Goal: Navigation & Orientation: Find specific page/section

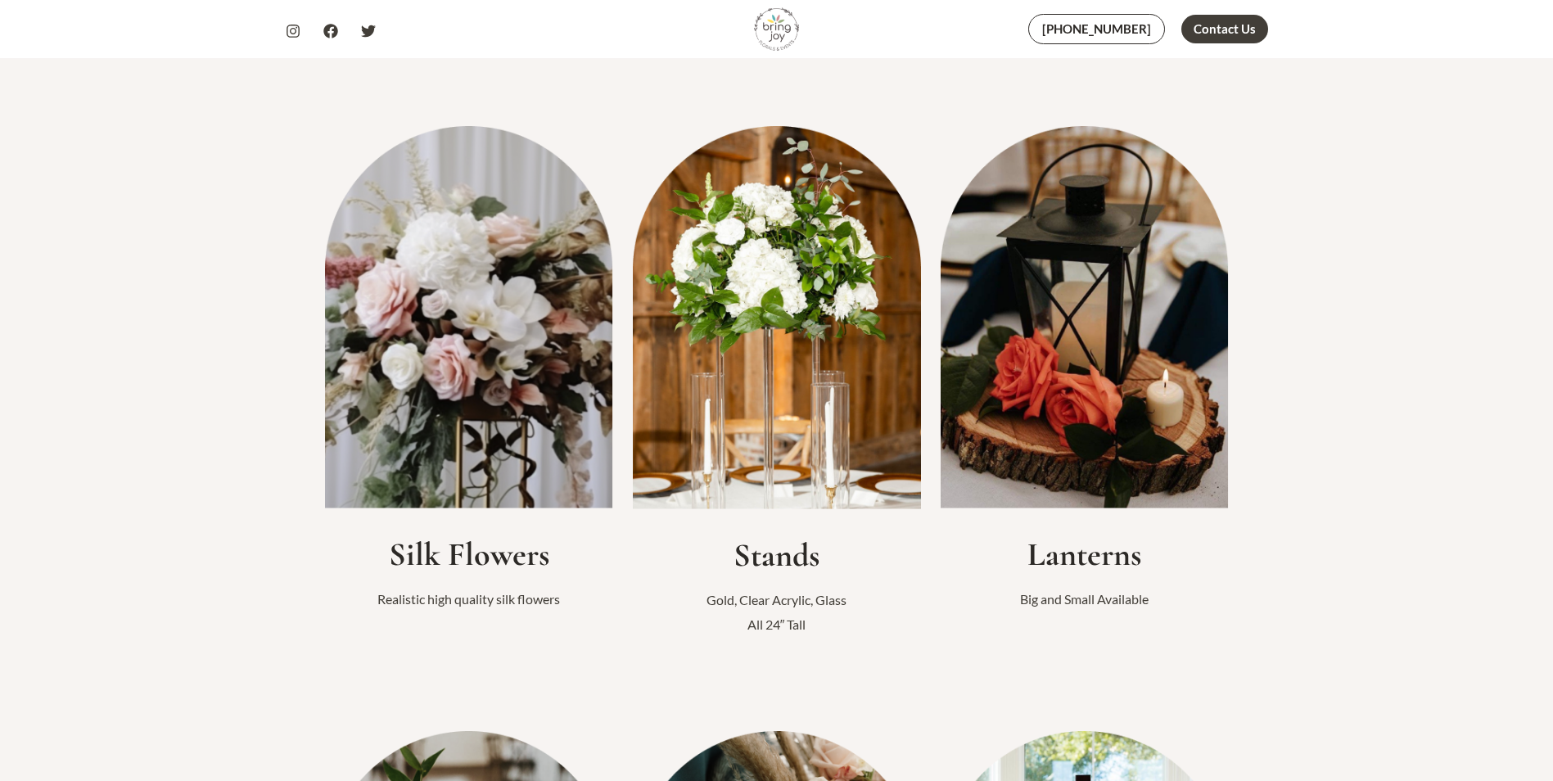
scroll to position [328, 0]
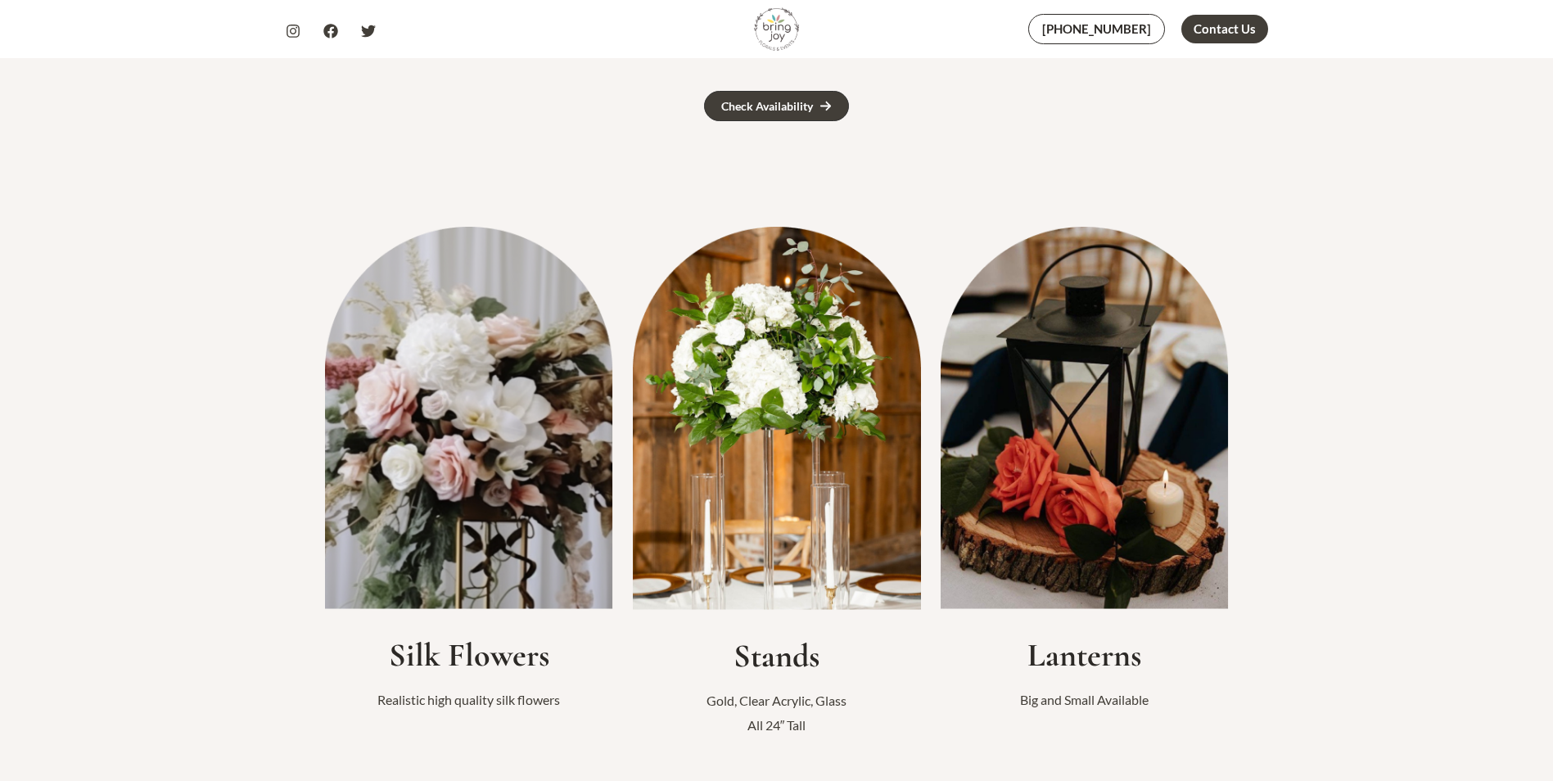
click at [494, 437] on img at bounding box center [469, 418] width 288 height 382
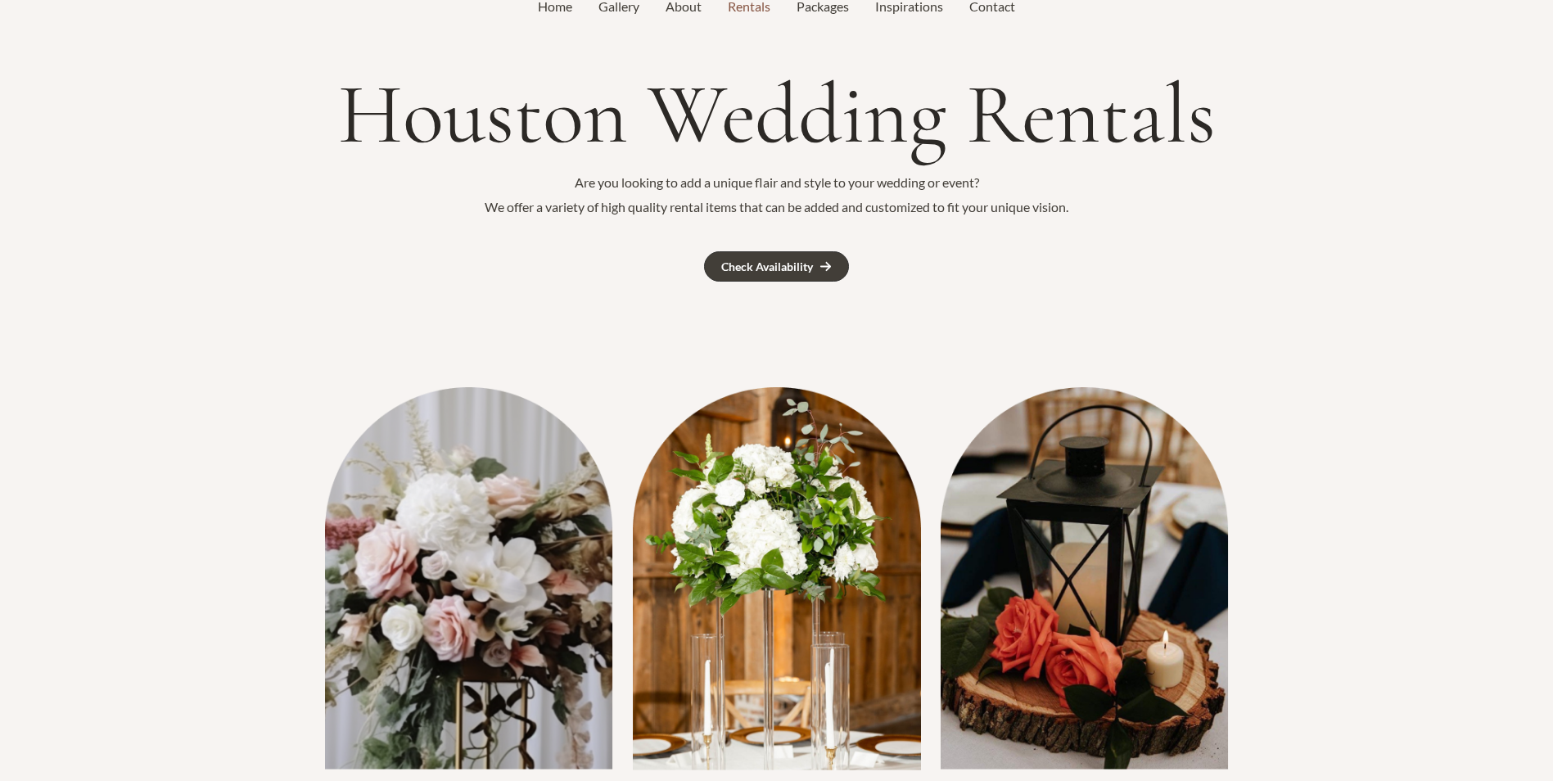
scroll to position [0, 0]
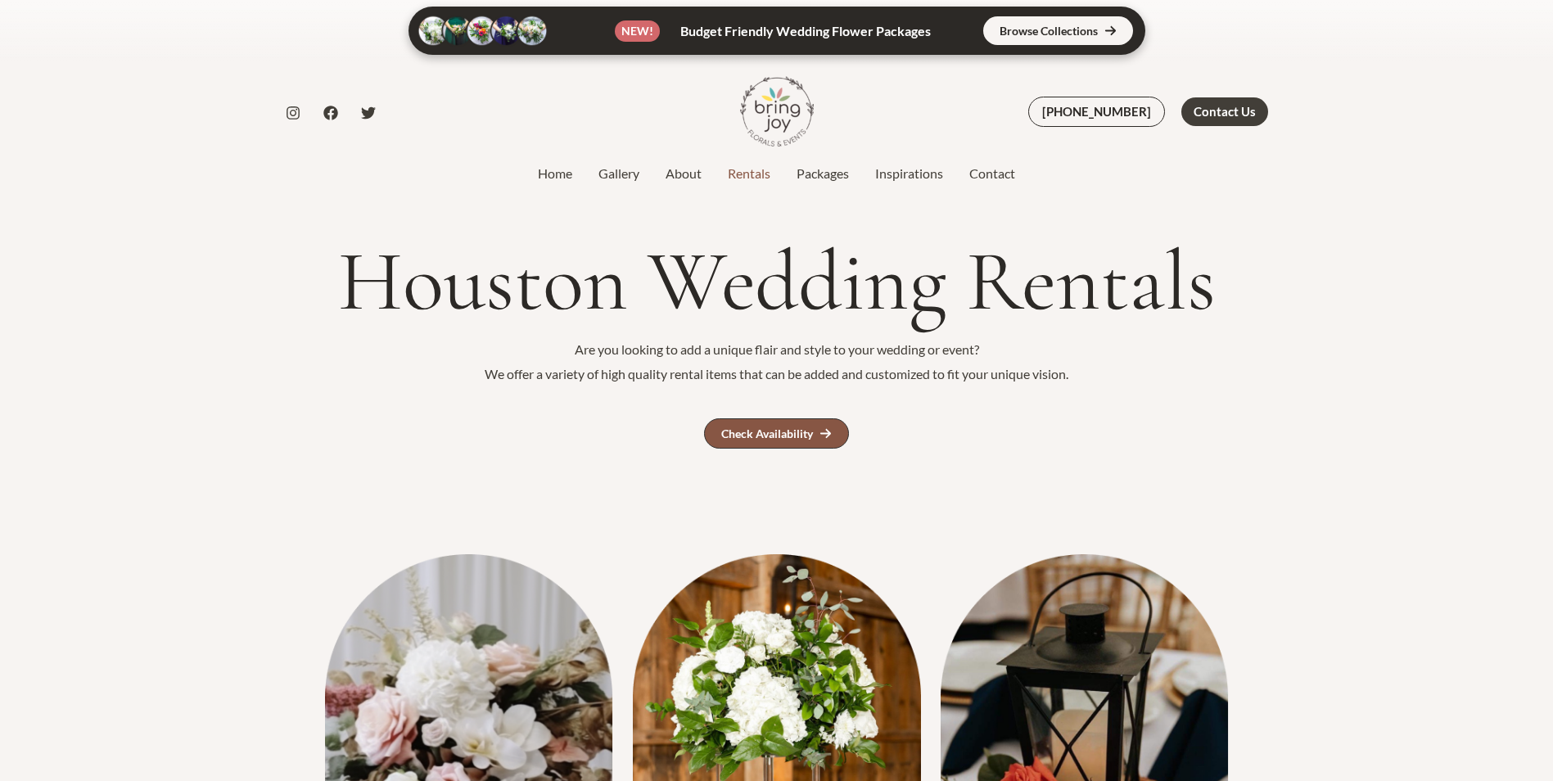
click at [811, 432] on div "Check Availability" at bounding box center [767, 433] width 92 height 11
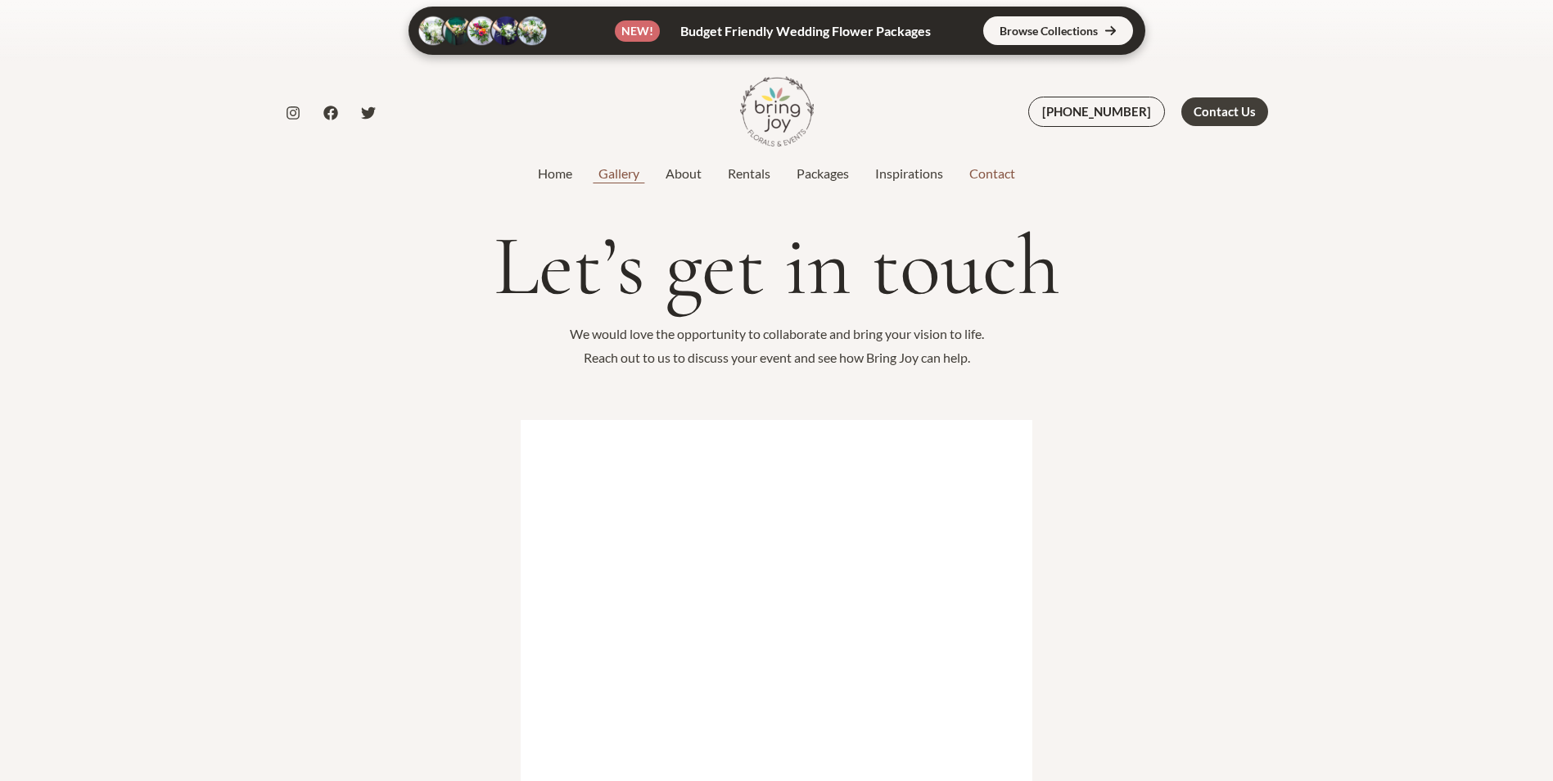
click at [626, 170] on link "Gallery" at bounding box center [619, 174] width 67 height 20
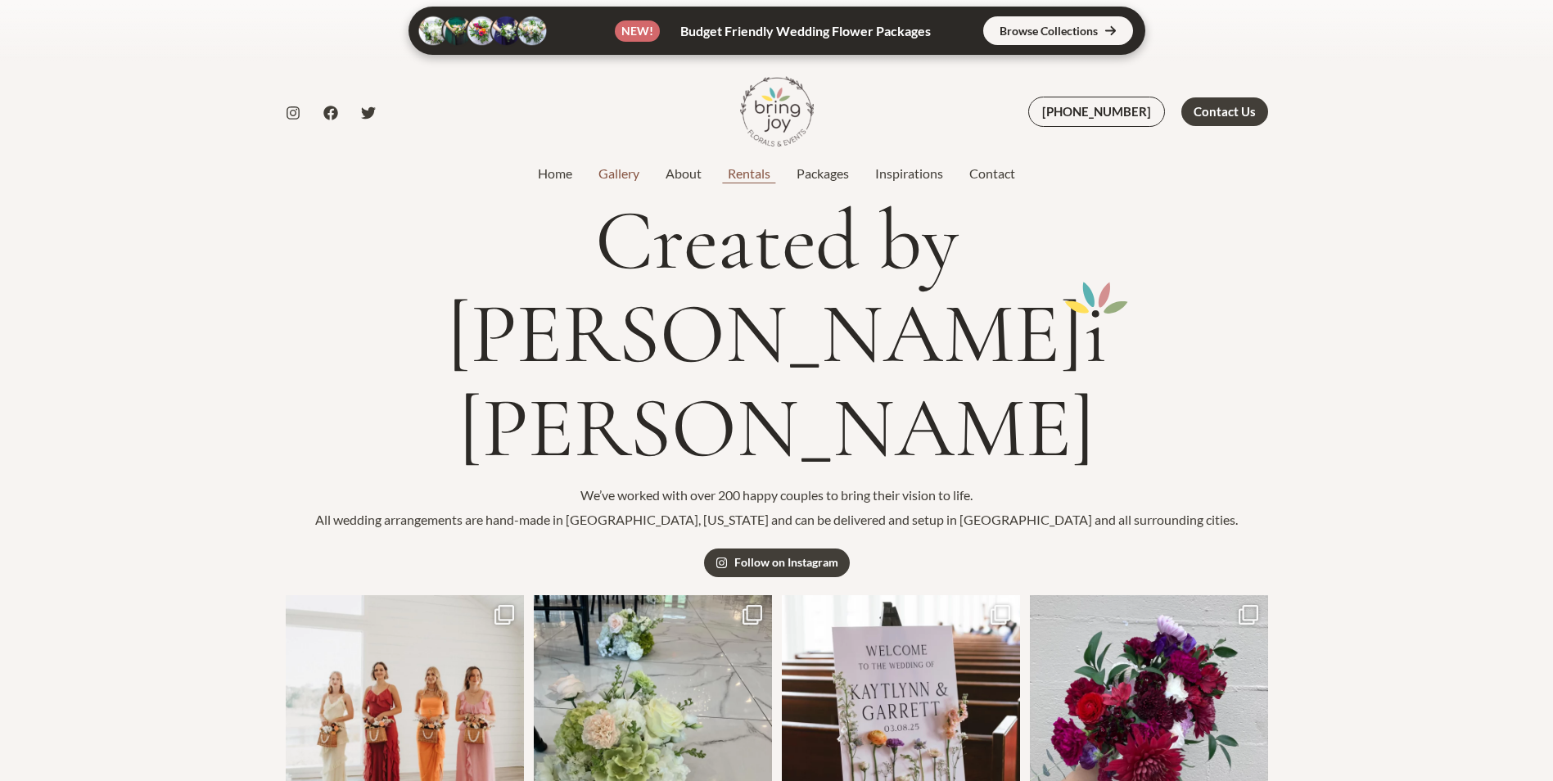
click at [737, 175] on link "Rentals" at bounding box center [749, 174] width 69 height 20
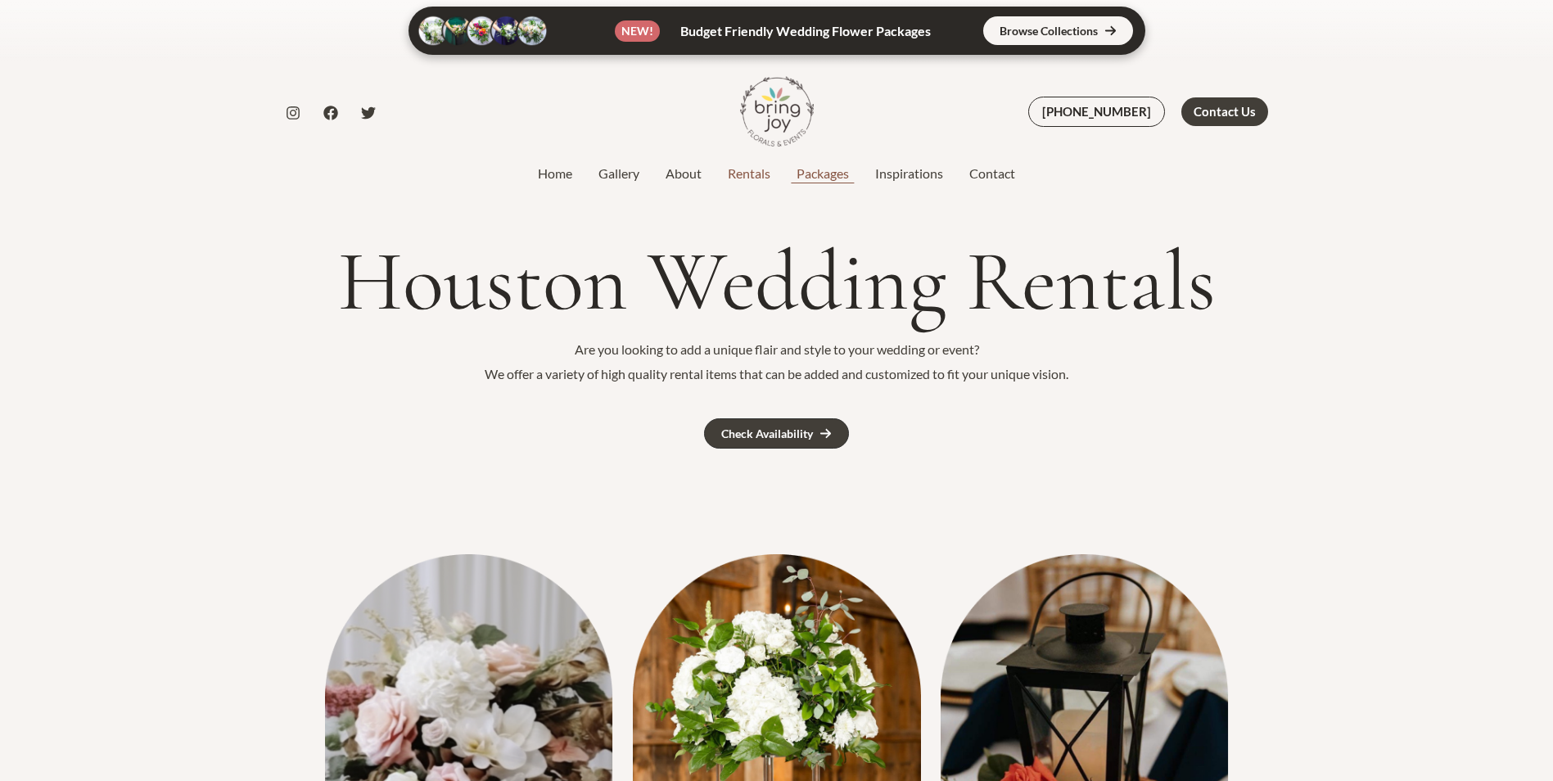
click at [834, 167] on link "Packages" at bounding box center [823, 174] width 79 height 20
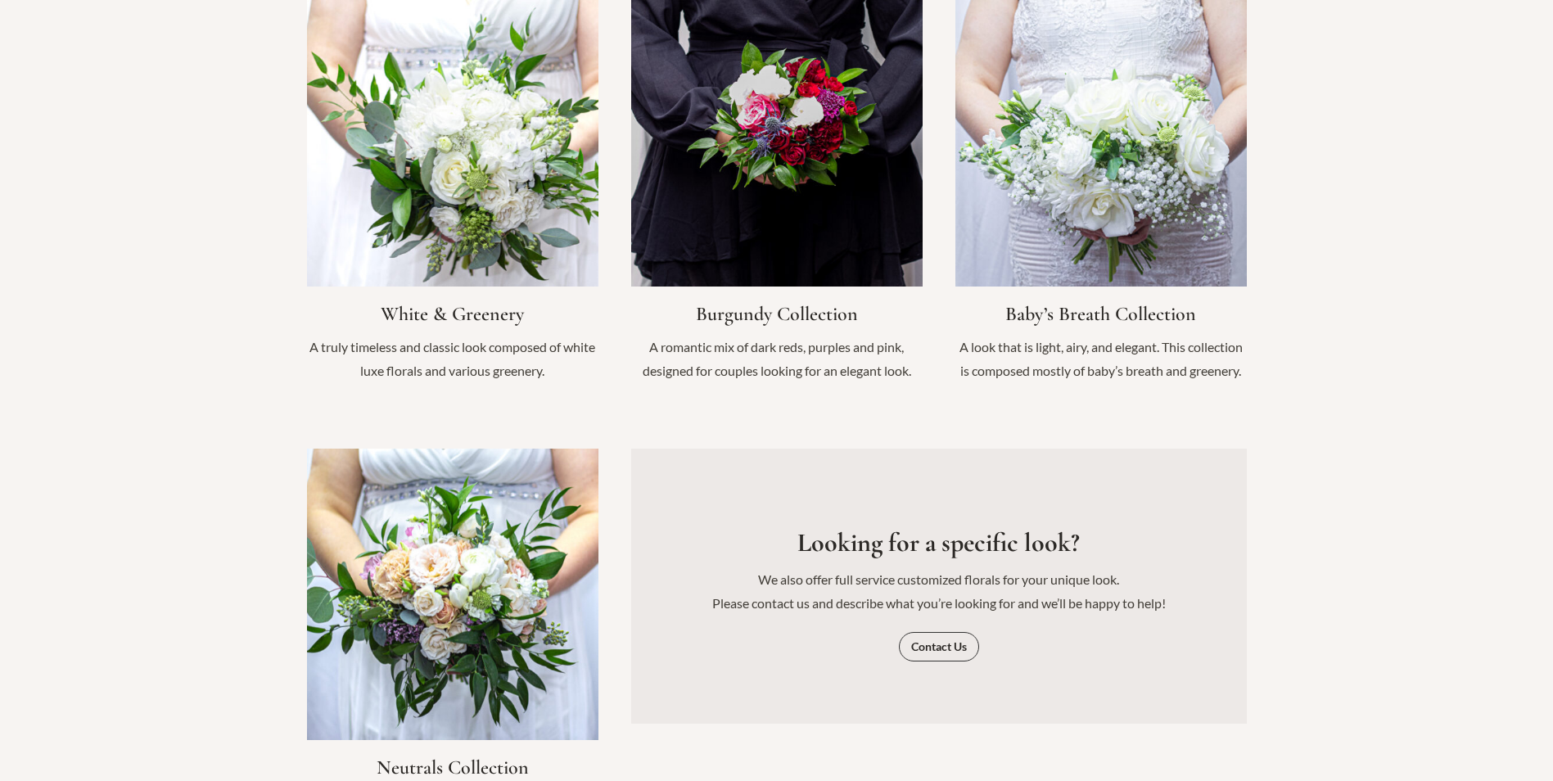
scroll to position [2129, 0]
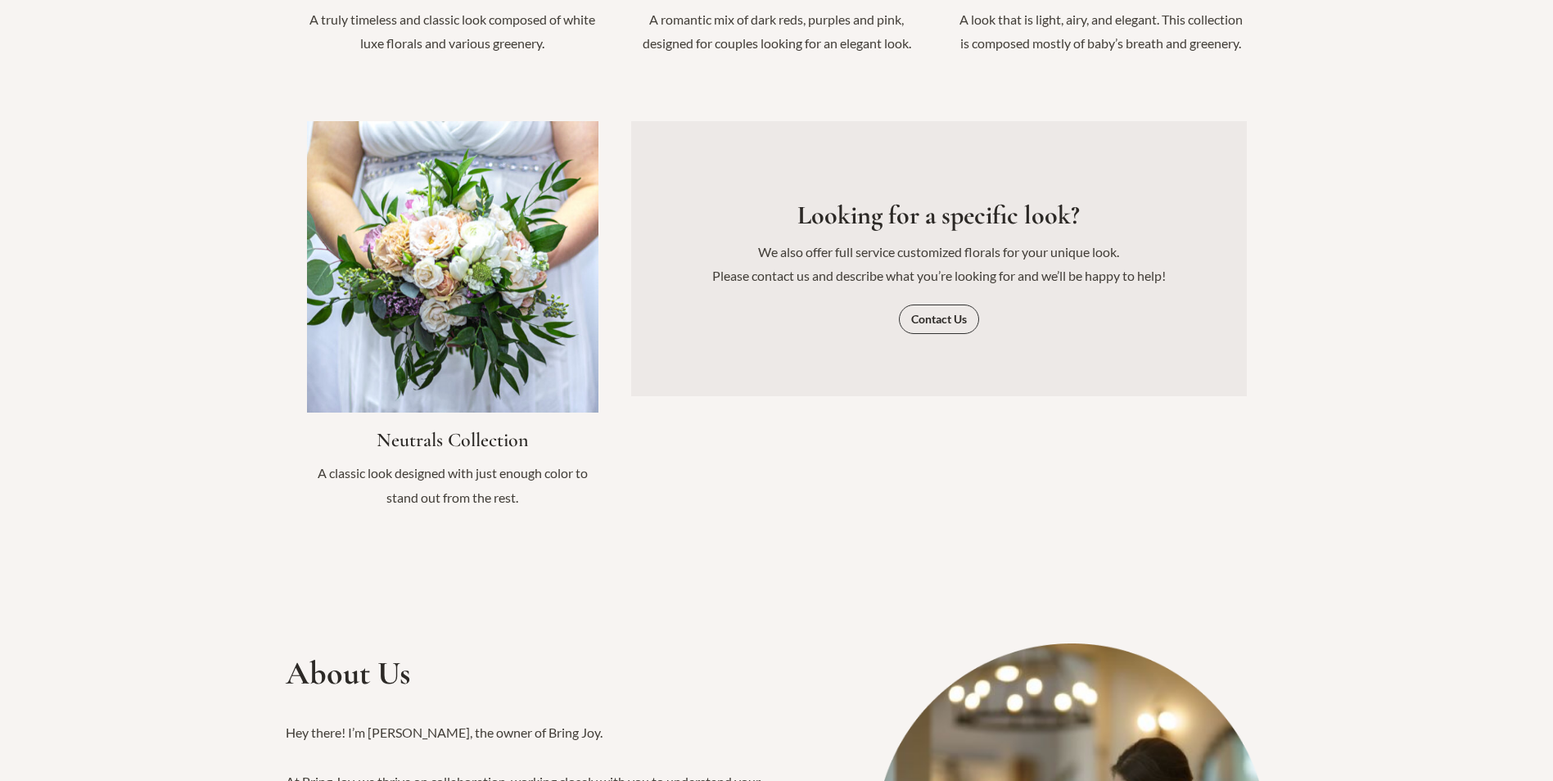
drag, startPoint x: 884, startPoint y: 246, endPoint x: 1334, endPoint y: 246, distance: 450.4
drag, startPoint x: 1334, startPoint y: 246, endPoint x: 1150, endPoint y: 296, distance: 190.9
click at [1194, 305] on div "Contact Us" at bounding box center [939, 319] width 550 height 29
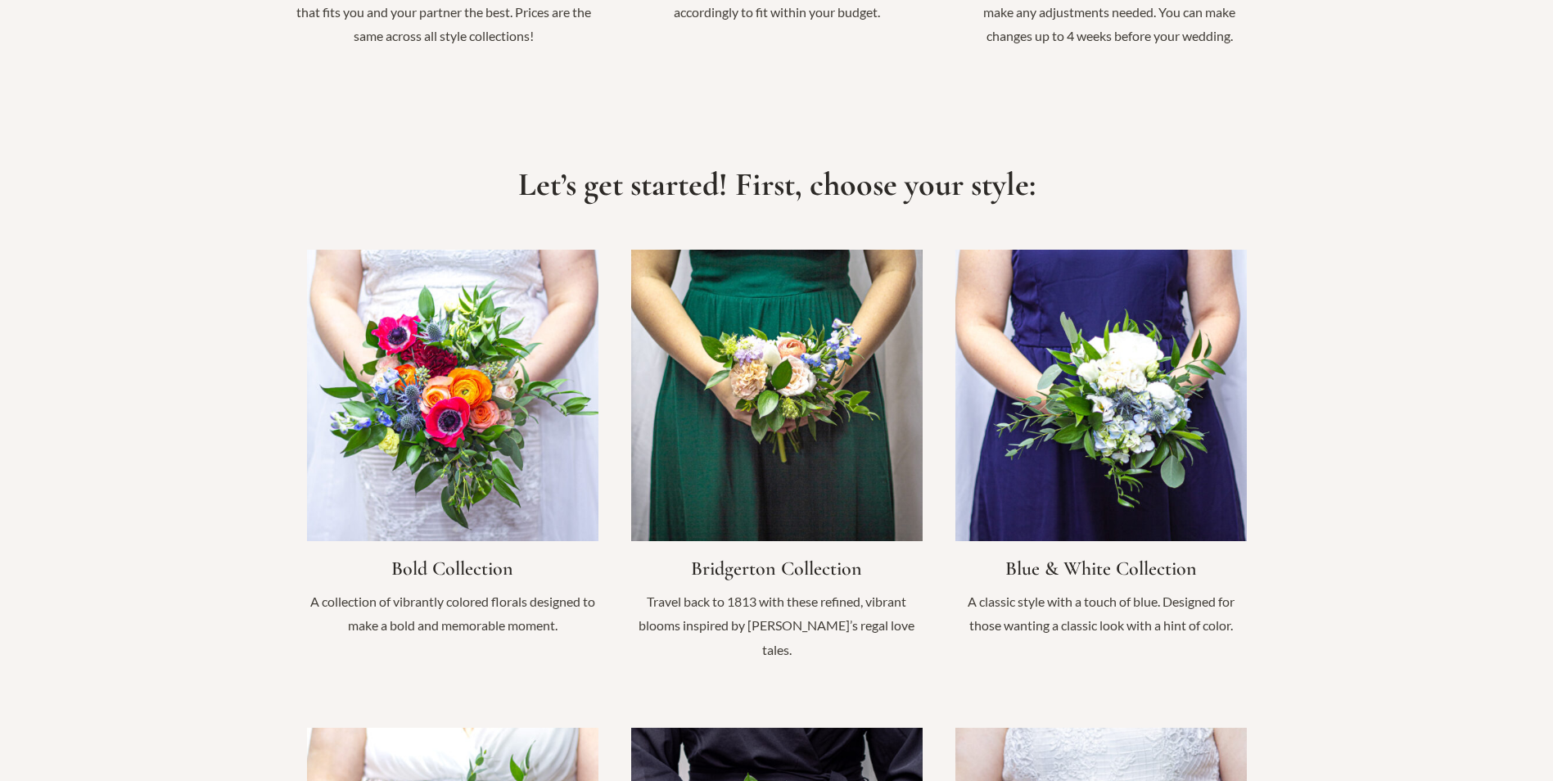
scroll to position [1392, 0]
